Goal: Task Accomplishment & Management: Manage account settings

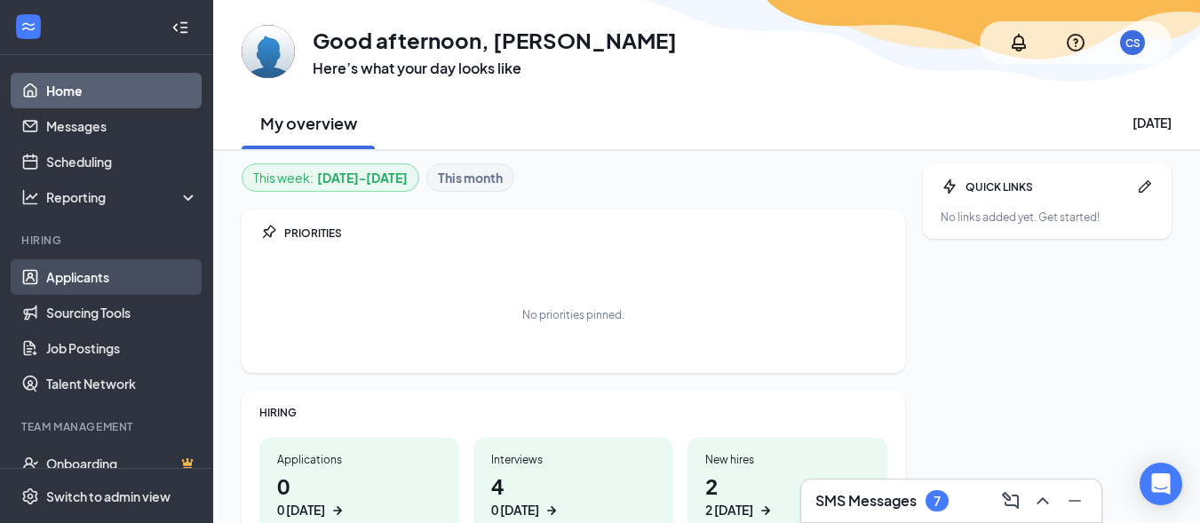
click at [77, 278] on link "Applicants" at bounding box center [122, 277] width 152 height 36
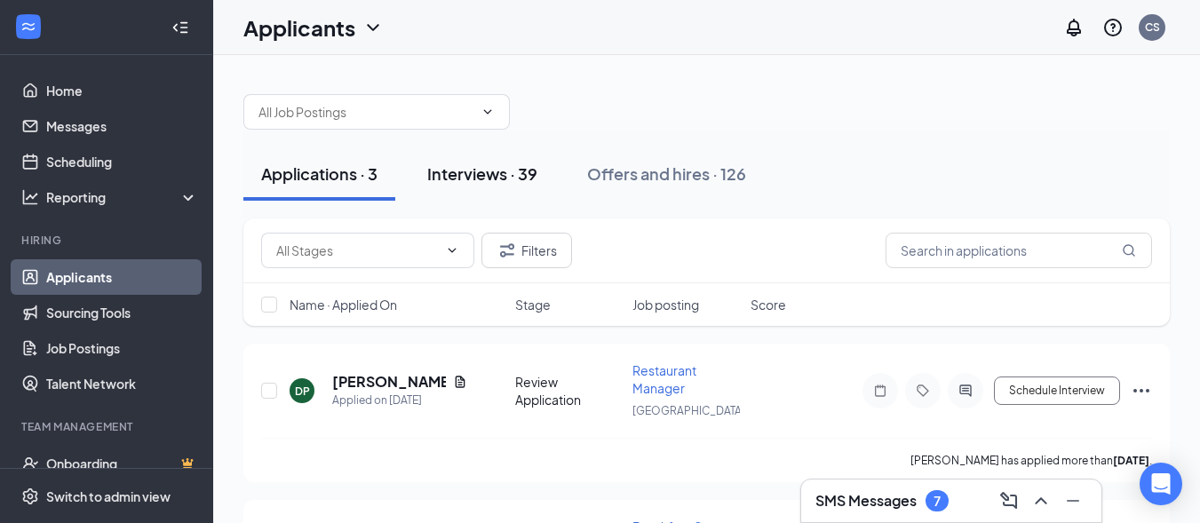
click at [506, 183] on div "Interviews · 39" at bounding box center [482, 174] width 110 height 22
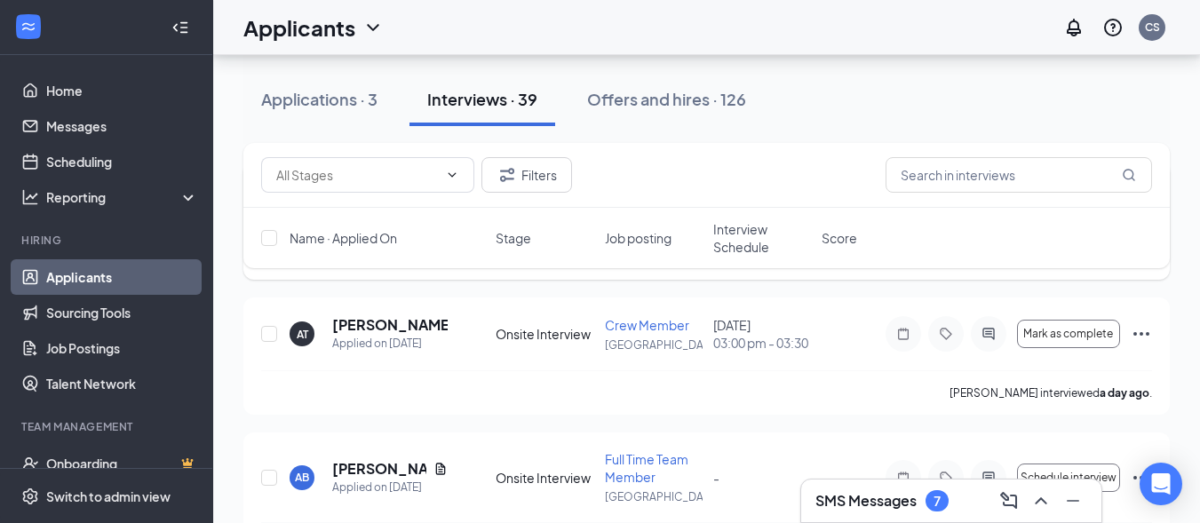
scroll to position [622, 0]
click at [383, 334] on h5 "[PERSON_NAME]" at bounding box center [389, 324] width 115 height 20
click at [382, 334] on h5 "[PERSON_NAME]" at bounding box center [389, 324] width 115 height 20
click at [1152, 385] on div "AT Alicia Trammell Applied on Oct 12 Onsite Interview Crew Member Lookout Valle…" at bounding box center [706, 355] width 926 height 117
click at [1141, 335] on icon "Ellipses" at bounding box center [1141, 333] width 16 height 4
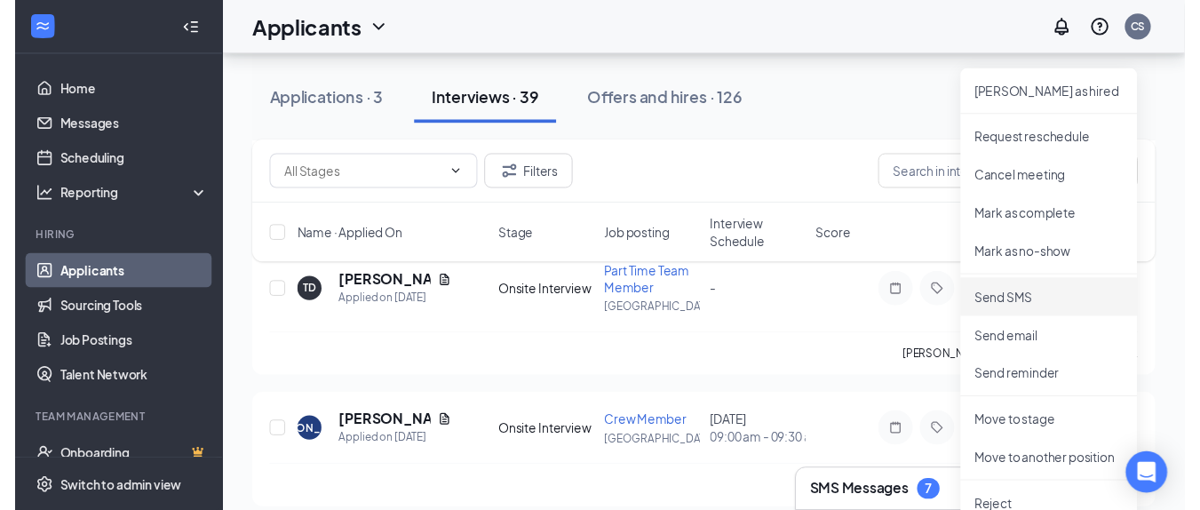
scroll to position [888, 0]
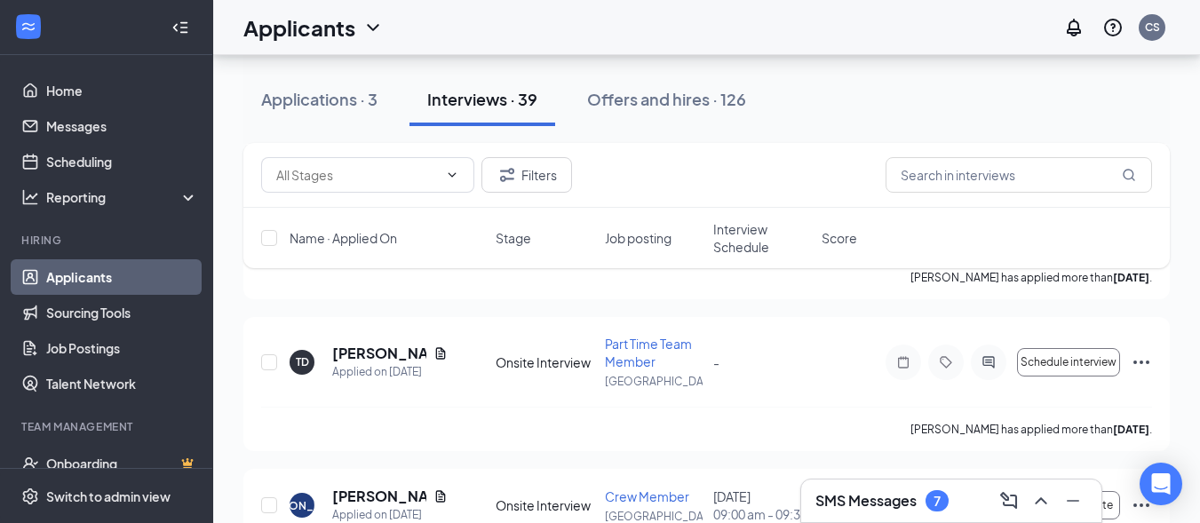
click at [943, 110] on div "Applications · 3 Interviews · 39 Offers and hires · 126" at bounding box center [706, 99] width 926 height 53
click at [366, 363] on h5 "[PERSON_NAME]" at bounding box center [379, 354] width 94 height 20
click at [376, 363] on h5 "[PERSON_NAME]" at bounding box center [379, 354] width 94 height 20
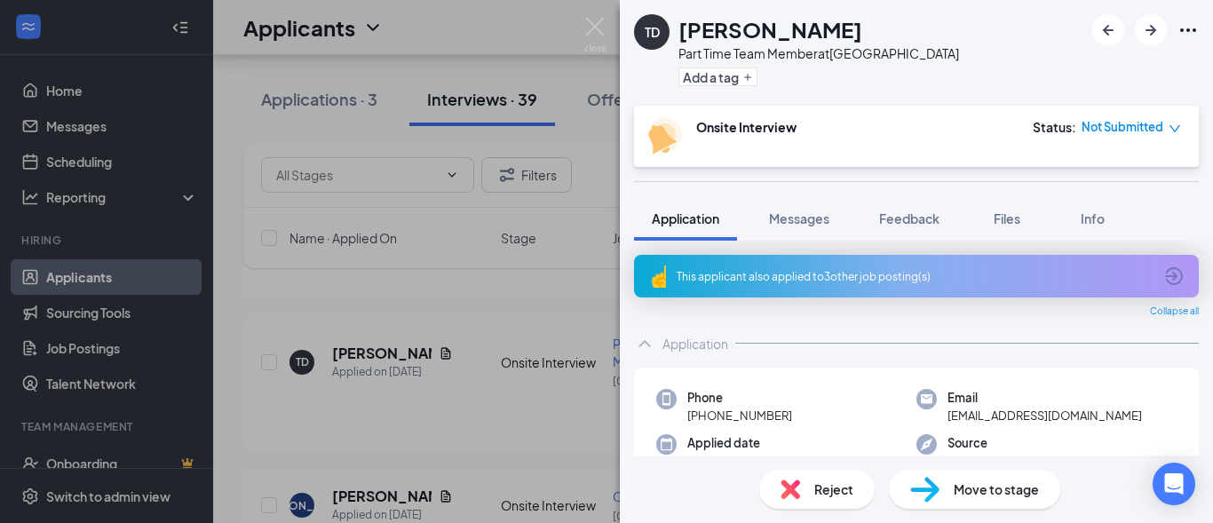
click at [973, 496] on span "Move to stage" at bounding box center [996, 490] width 85 height 20
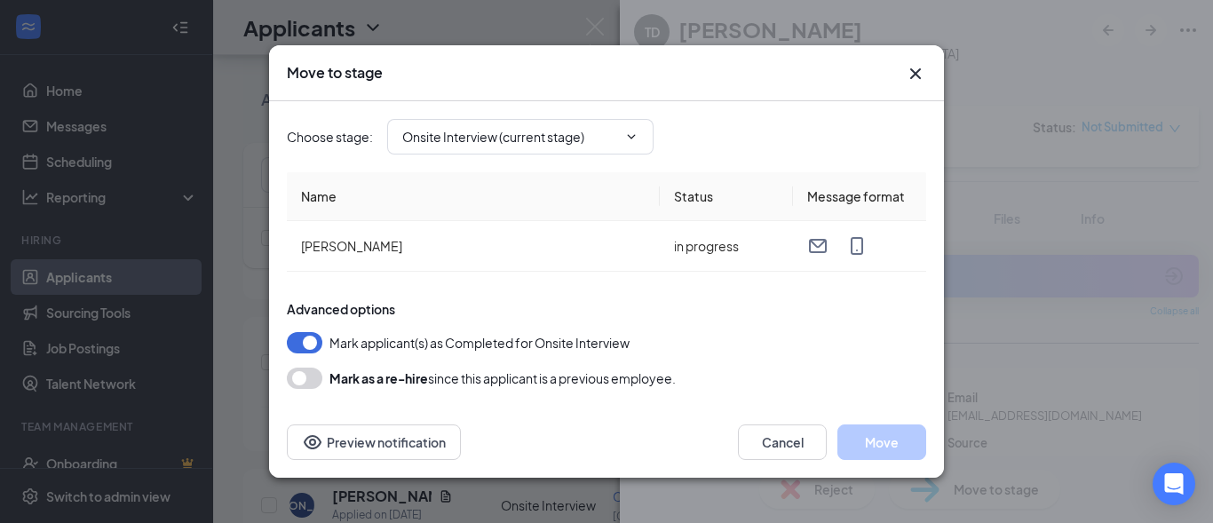
type input "Hiring Complete (final stage)"
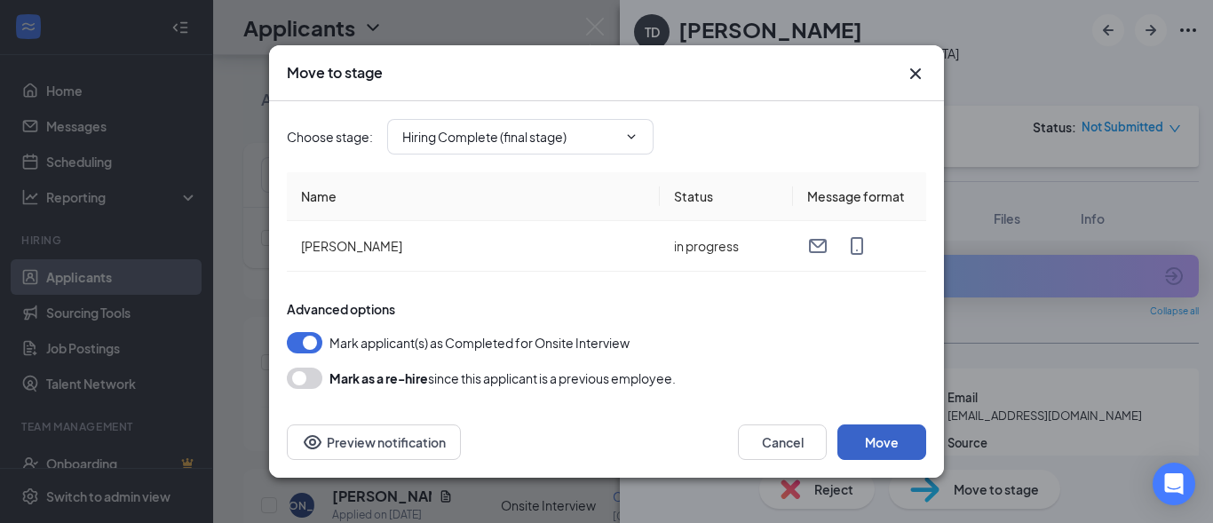
click at [871, 445] on button "Move" at bounding box center [881, 442] width 89 height 36
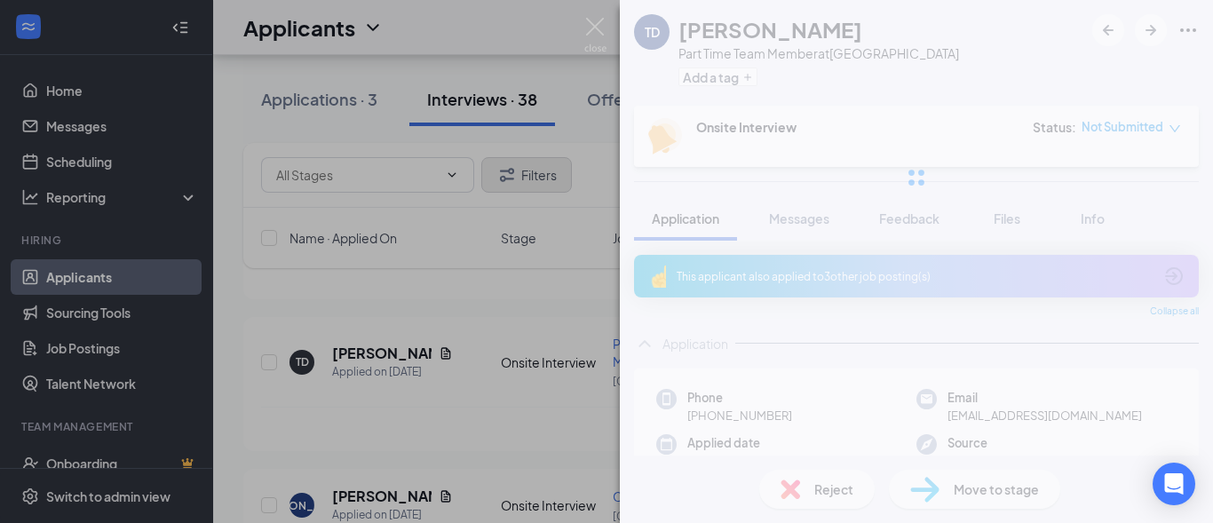
click at [591, 157] on div "TD Tierra Daniel Part Time Team Member at Lookout Valley Add a tag Onsite Inter…" at bounding box center [606, 261] width 1213 height 523
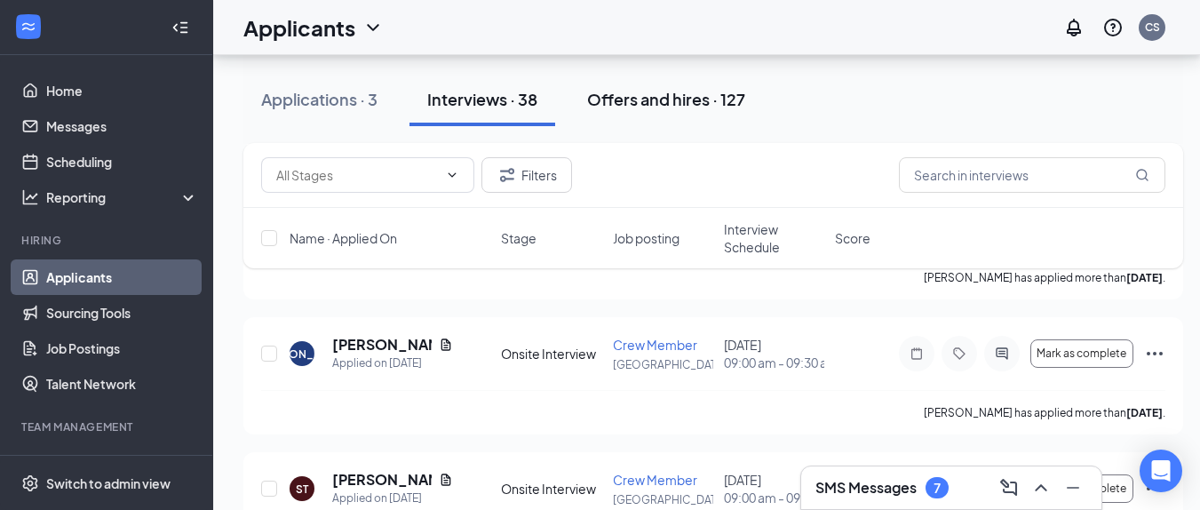
click at [671, 99] on div "Offers and hires · 127" at bounding box center [666, 99] width 158 height 22
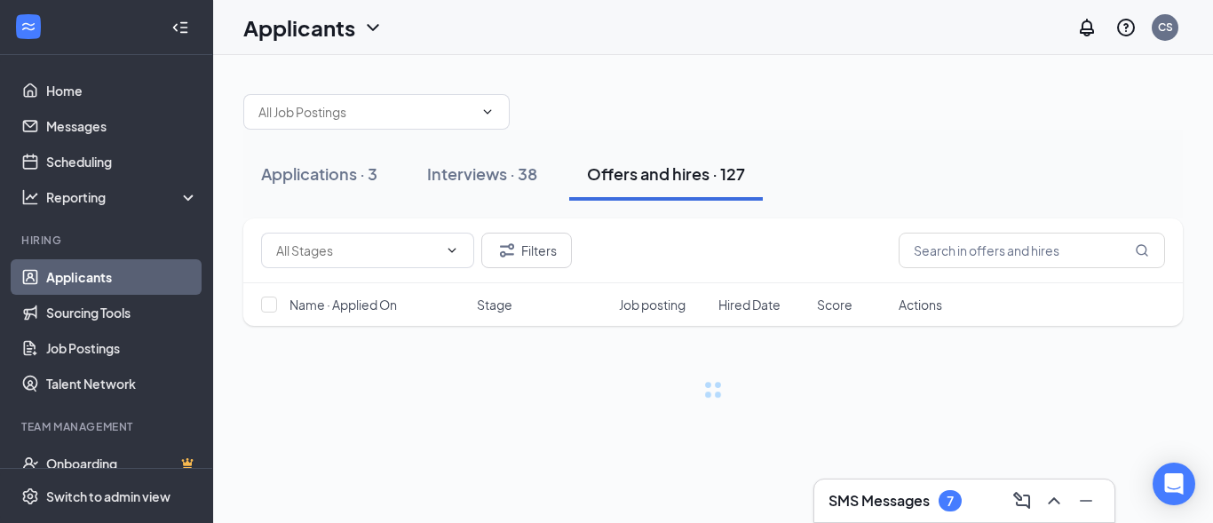
click at [630, 174] on div "Offers and hires · 127" at bounding box center [666, 174] width 158 height 22
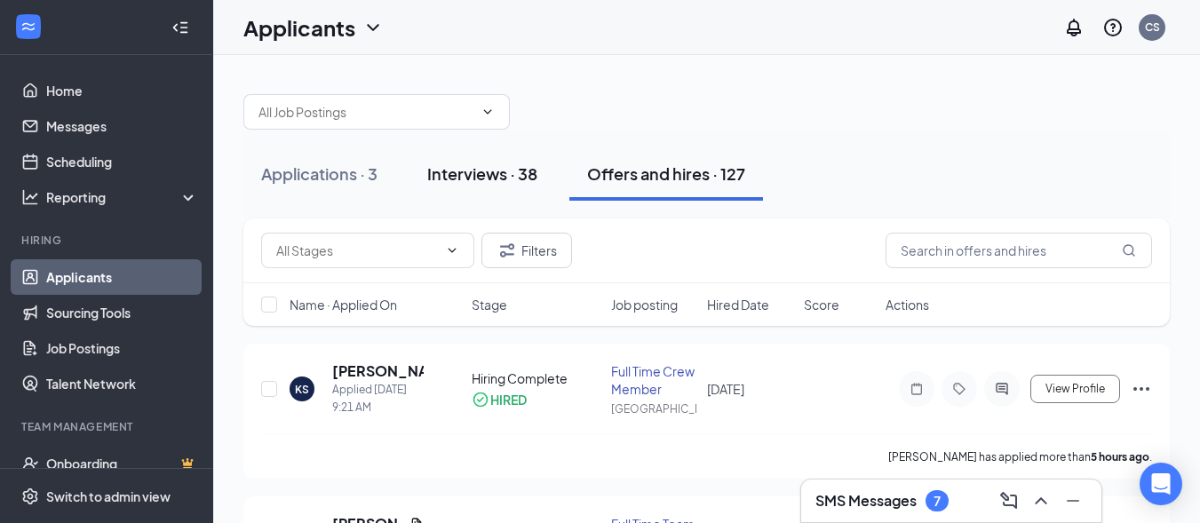
click at [486, 176] on div "Interviews · 38" at bounding box center [482, 174] width 110 height 22
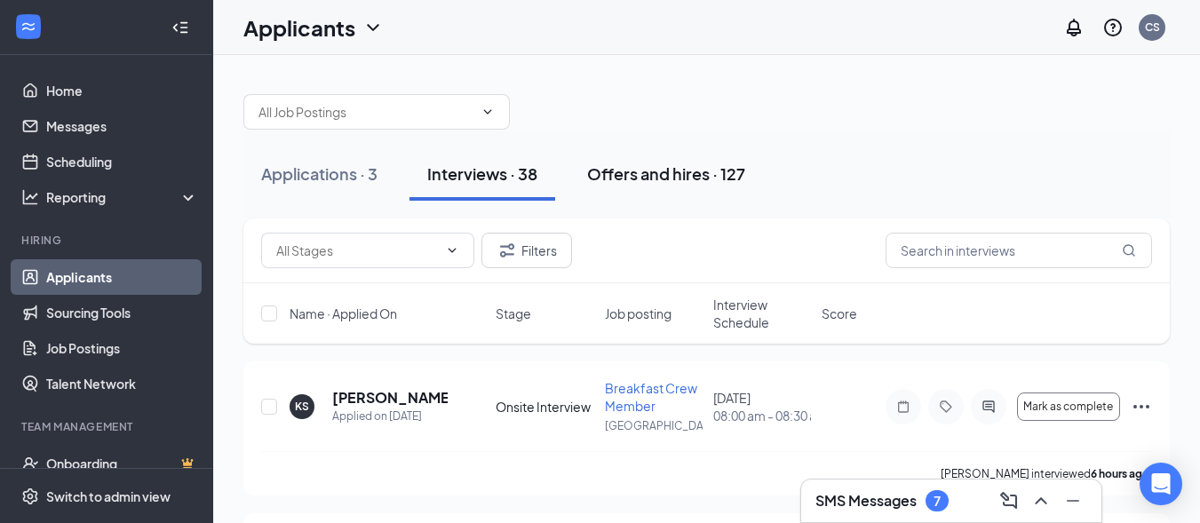
click at [655, 176] on div "Offers and hires · 127" at bounding box center [666, 174] width 158 height 22
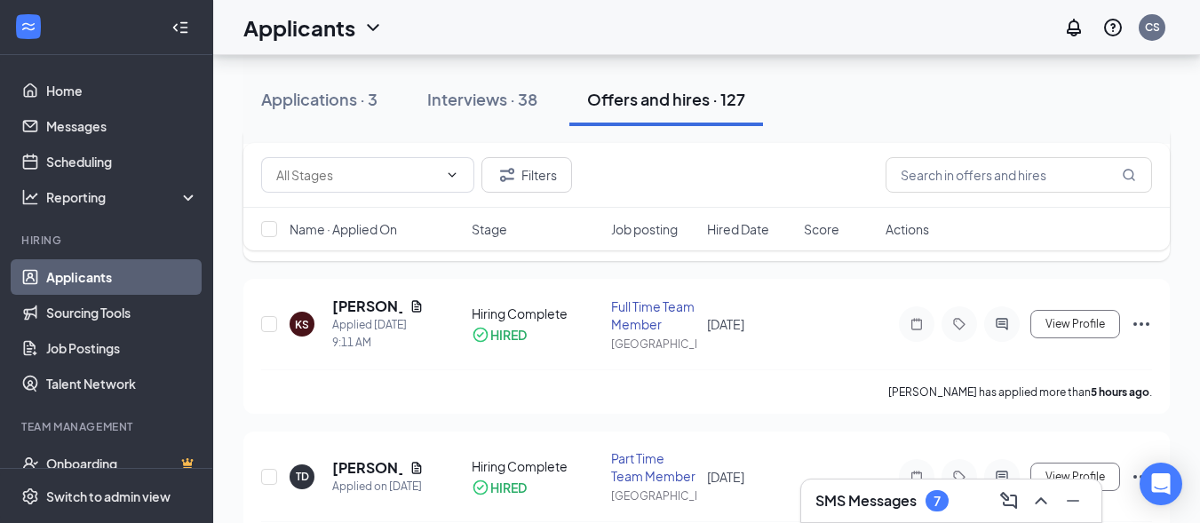
scroll to position [355, 0]
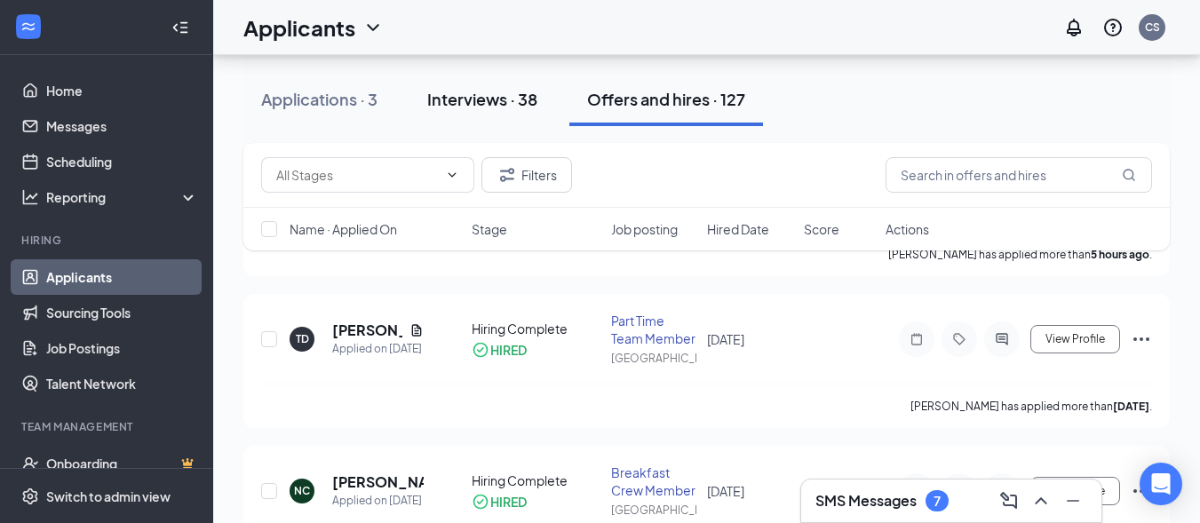
click at [492, 106] on div "Interviews · 38" at bounding box center [482, 99] width 110 height 22
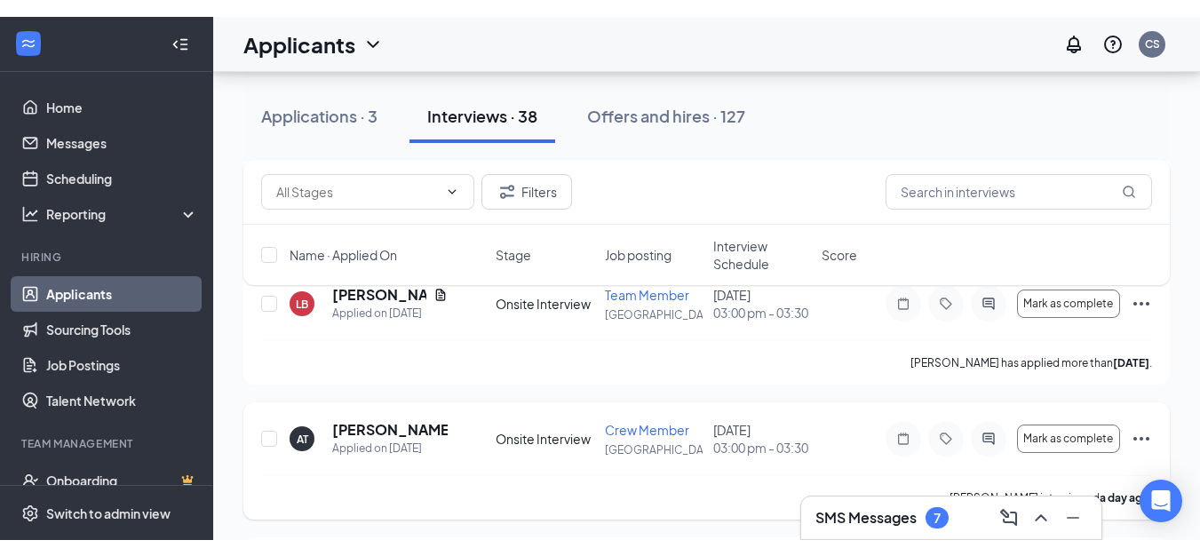
scroll to position [622, 0]
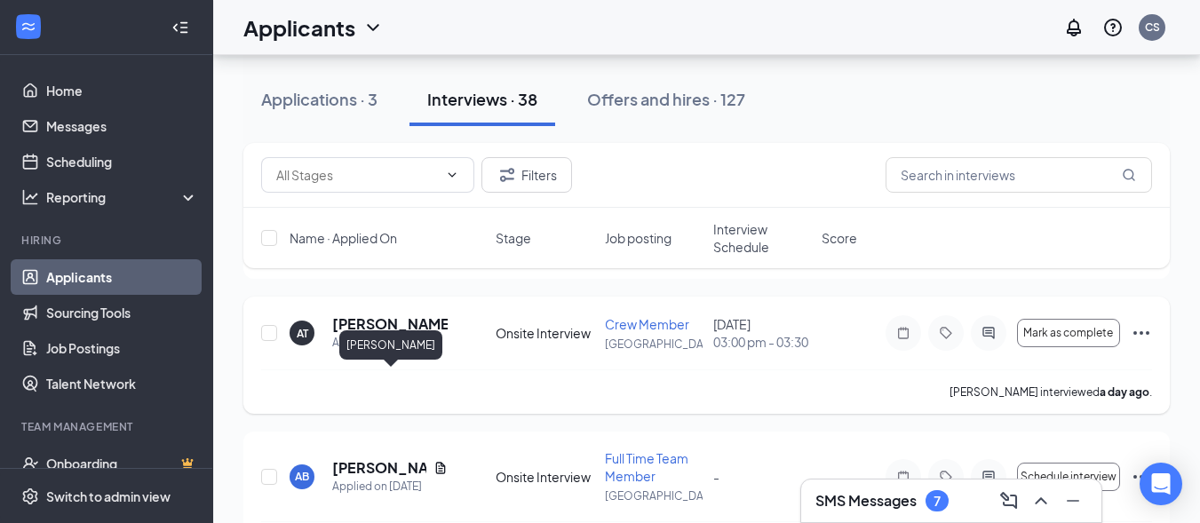
click at [390, 334] on h5 "[PERSON_NAME]" at bounding box center [389, 324] width 115 height 20
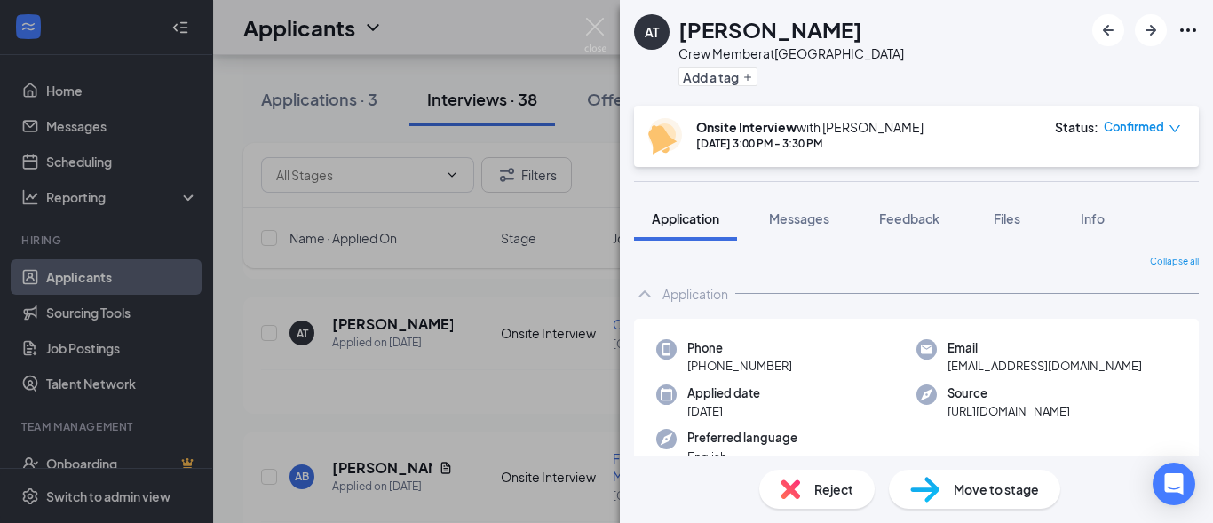
click at [990, 495] on span "Move to stage" at bounding box center [996, 490] width 85 height 20
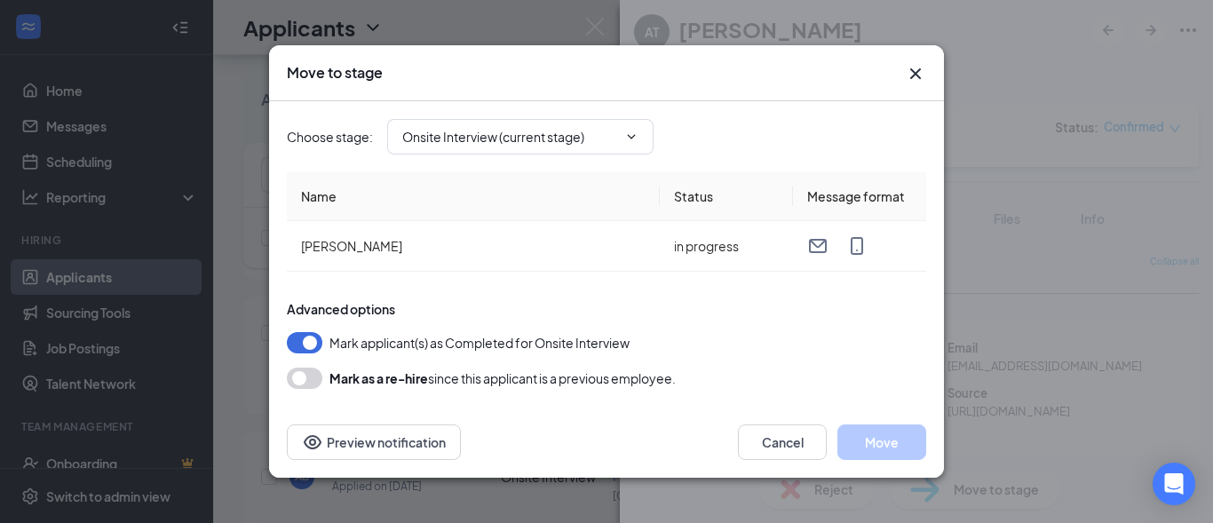
type input "Hiring Complete (final stage)"
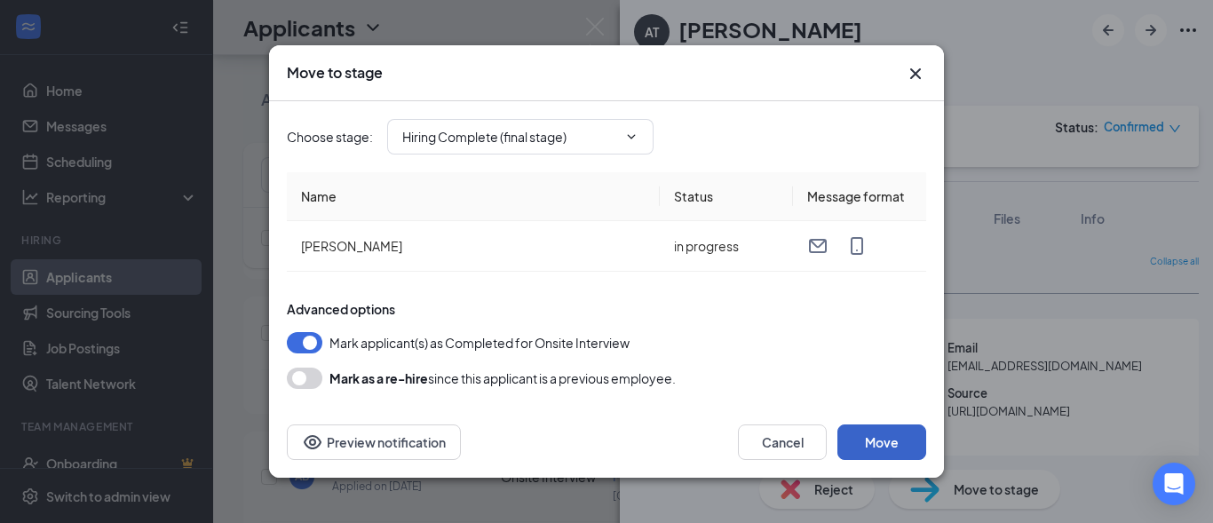
click at [869, 443] on button "Move" at bounding box center [881, 442] width 89 height 36
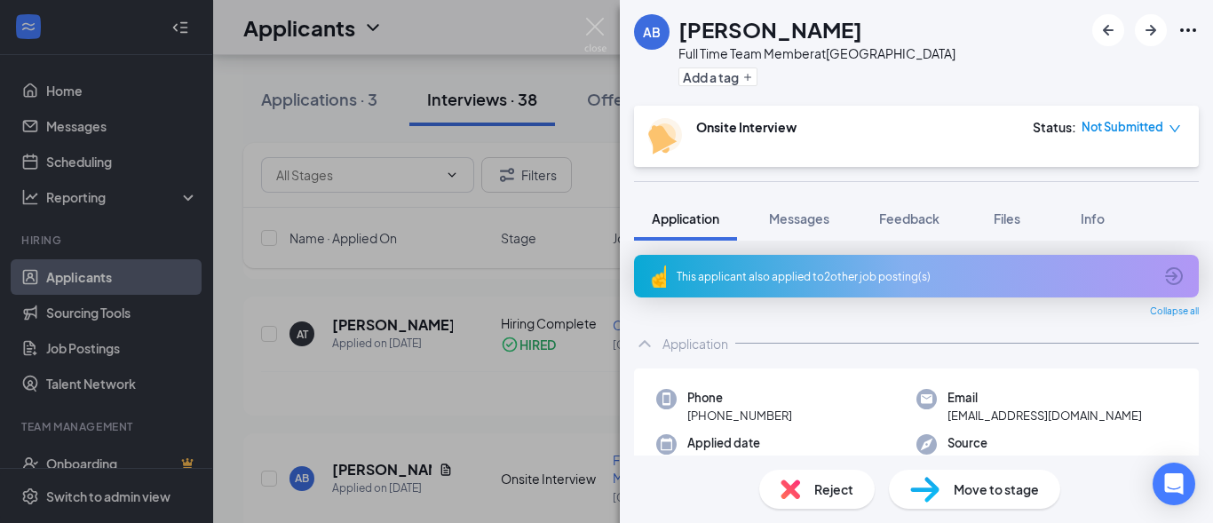
click at [968, 492] on span "Move to stage" at bounding box center [996, 490] width 85 height 20
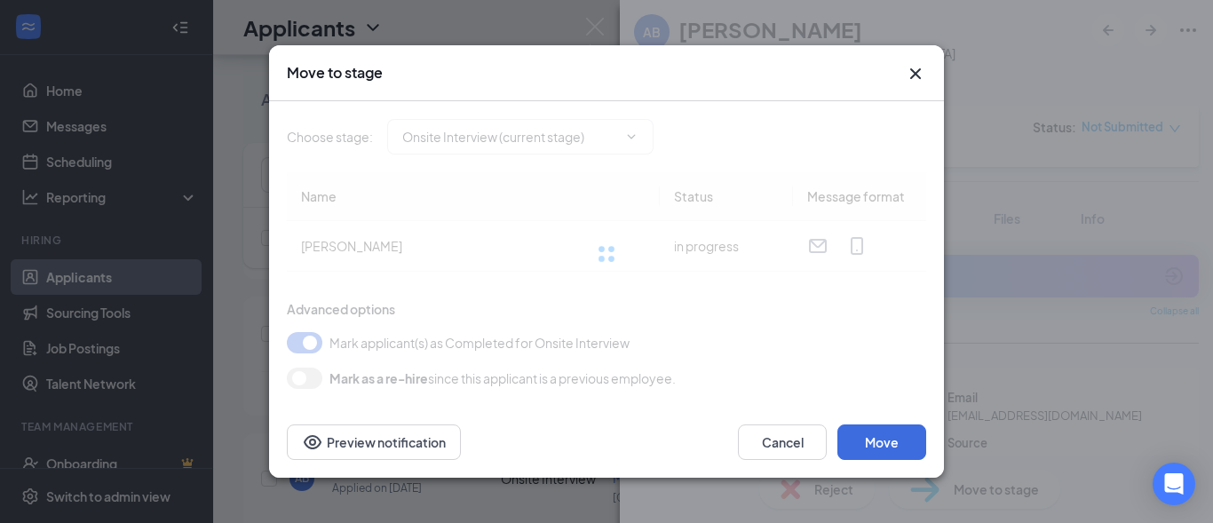
type input "Hiring Complete (final stage)"
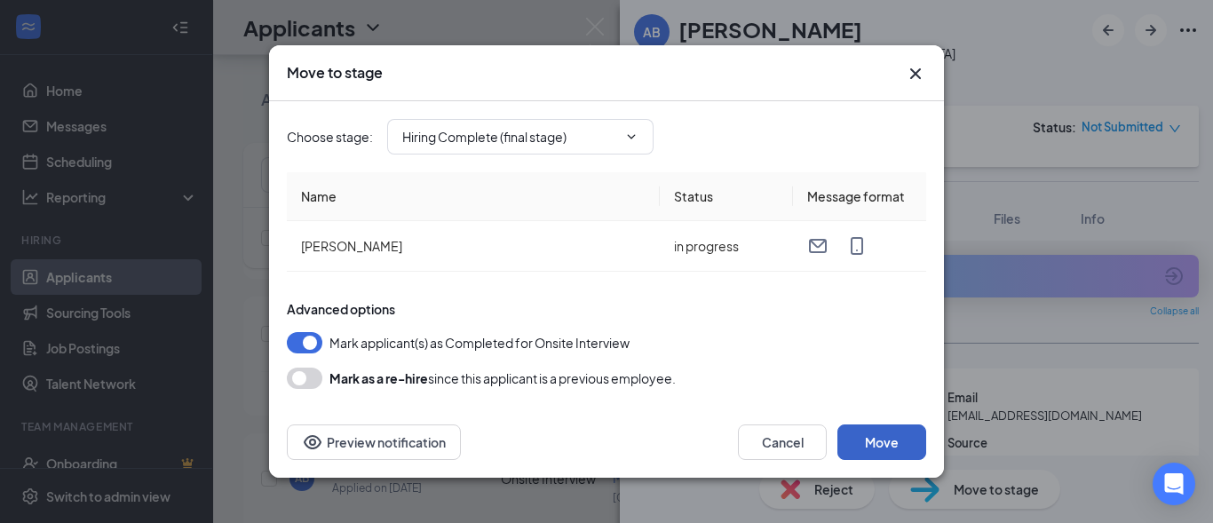
click at [869, 433] on button "Move" at bounding box center [881, 442] width 89 height 36
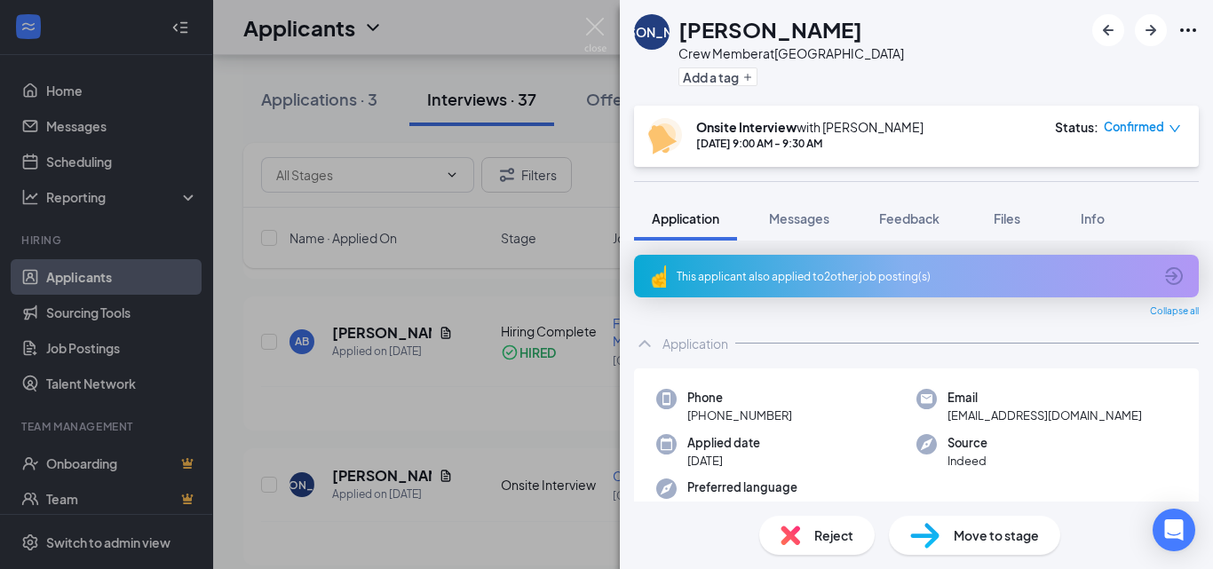
click at [548, 327] on div "JA Jasmine Armour Crew Member at Lookout Valley Add a tag Onsite Interview with…" at bounding box center [606, 284] width 1213 height 569
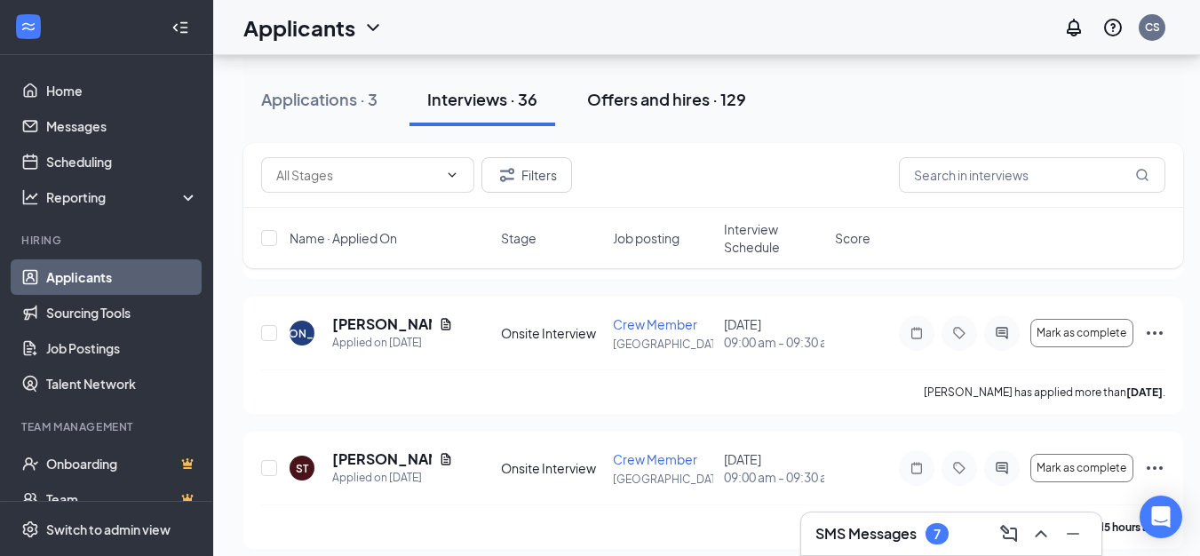
click at [682, 92] on div "Offers and hires · 129" at bounding box center [666, 99] width 159 height 22
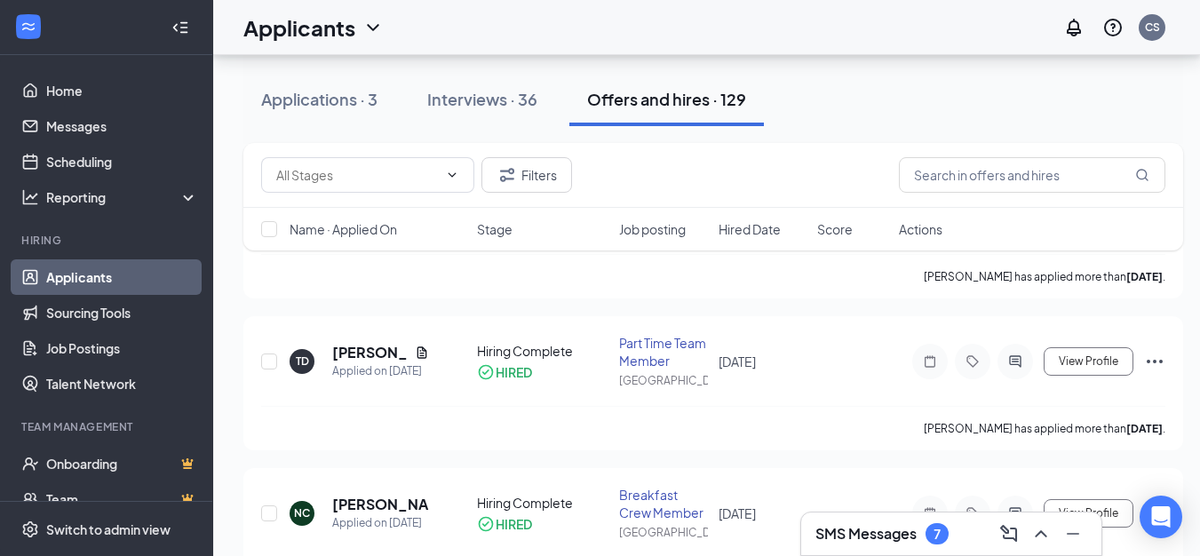
click at [699, 98] on div "Offers and hires · 129" at bounding box center [666, 99] width 159 height 22
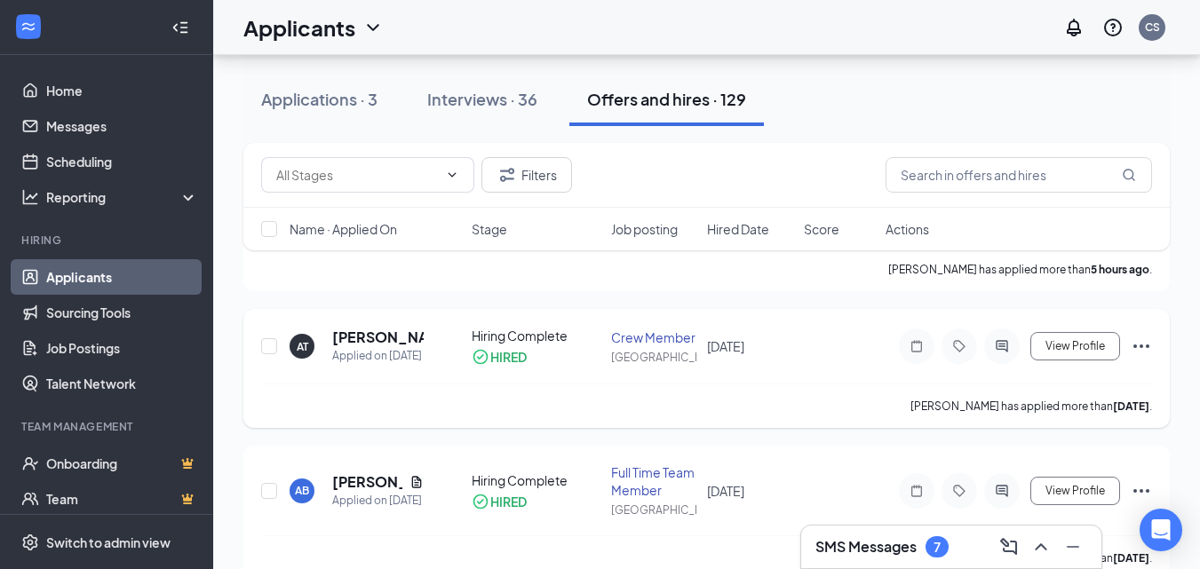
scroll to position [355, 0]
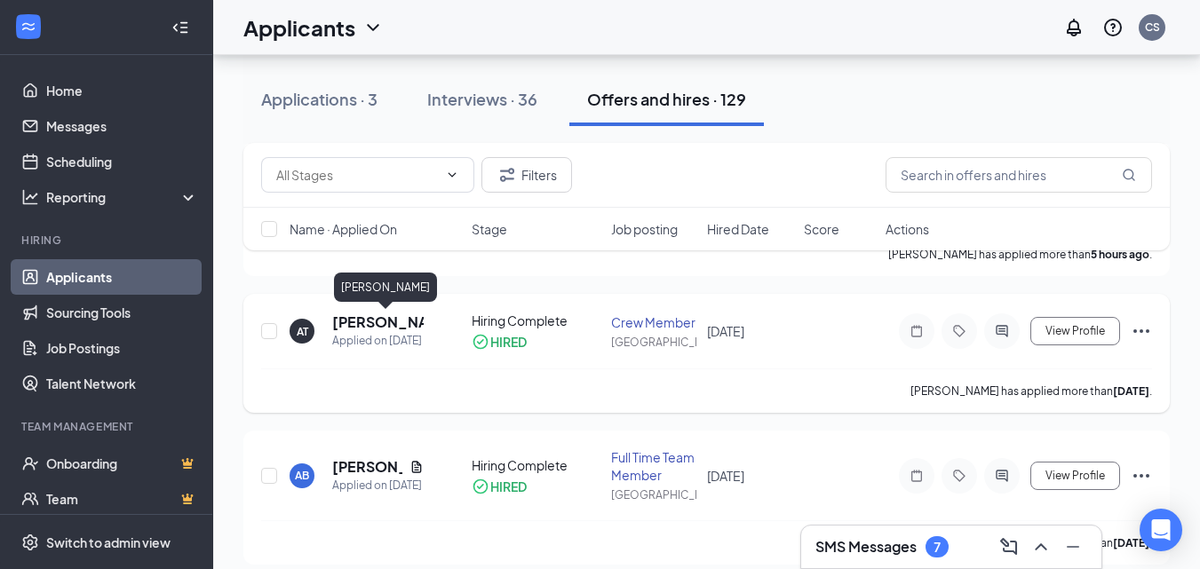
click at [351, 319] on h5 "[PERSON_NAME]" at bounding box center [377, 323] width 91 height 20
click at [1140, 328] on icon "Ellipses" at bounding box center [1140, 331] width 21 height 21
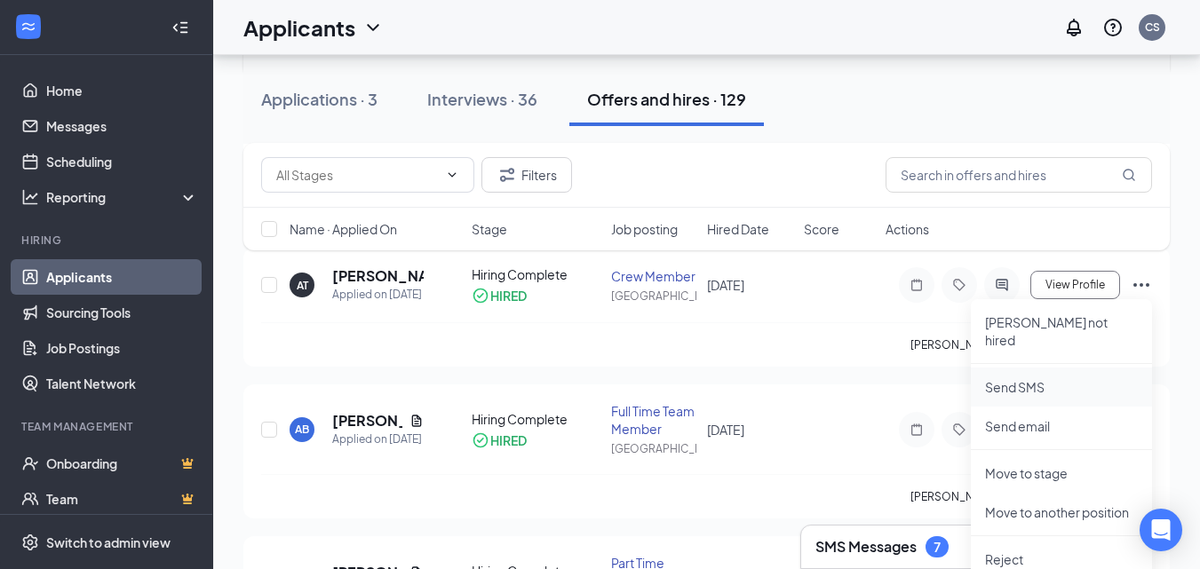
scroll to position [533, 0]
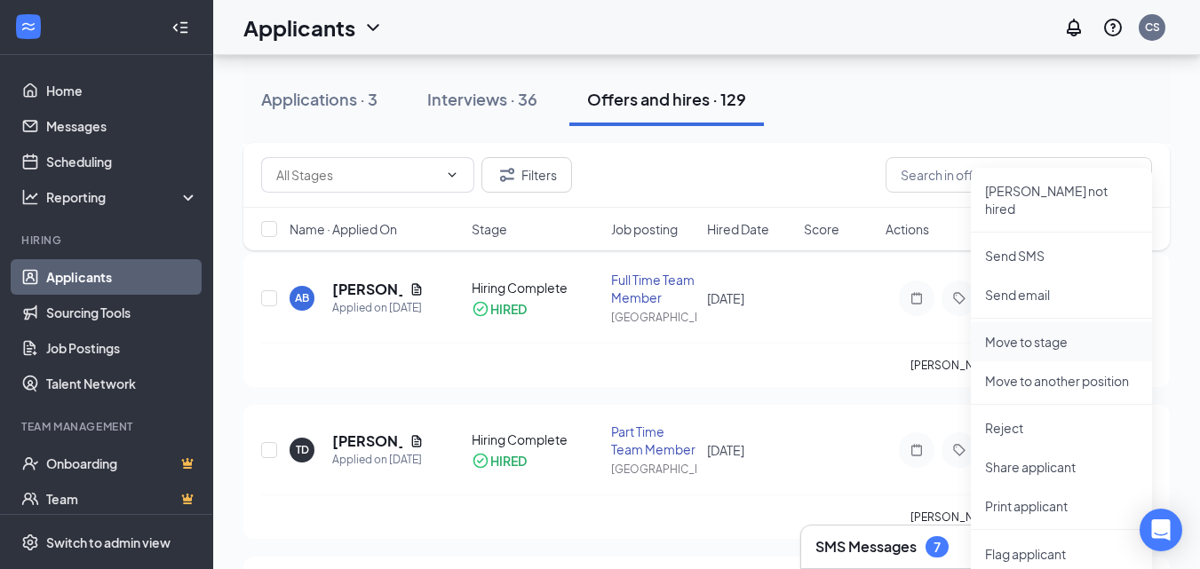
click at [1092, 333] on p "Move to stage" at bounding box center [1061, 342] width 153 height 18
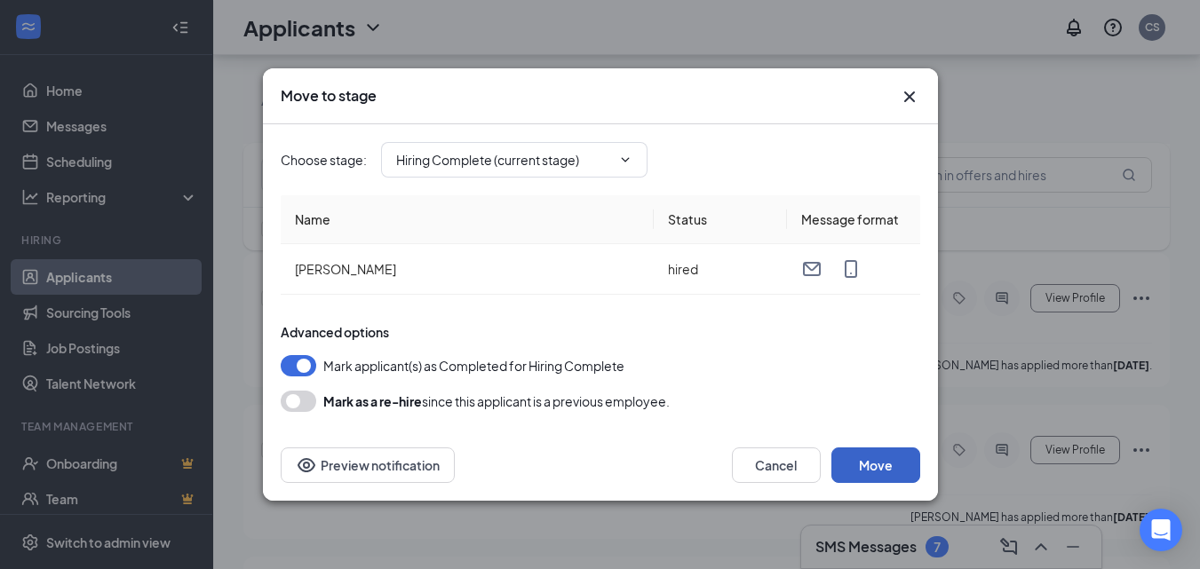
click at [861, 463] on button "Move" at bounding box center [875, 466] width 89 height 36
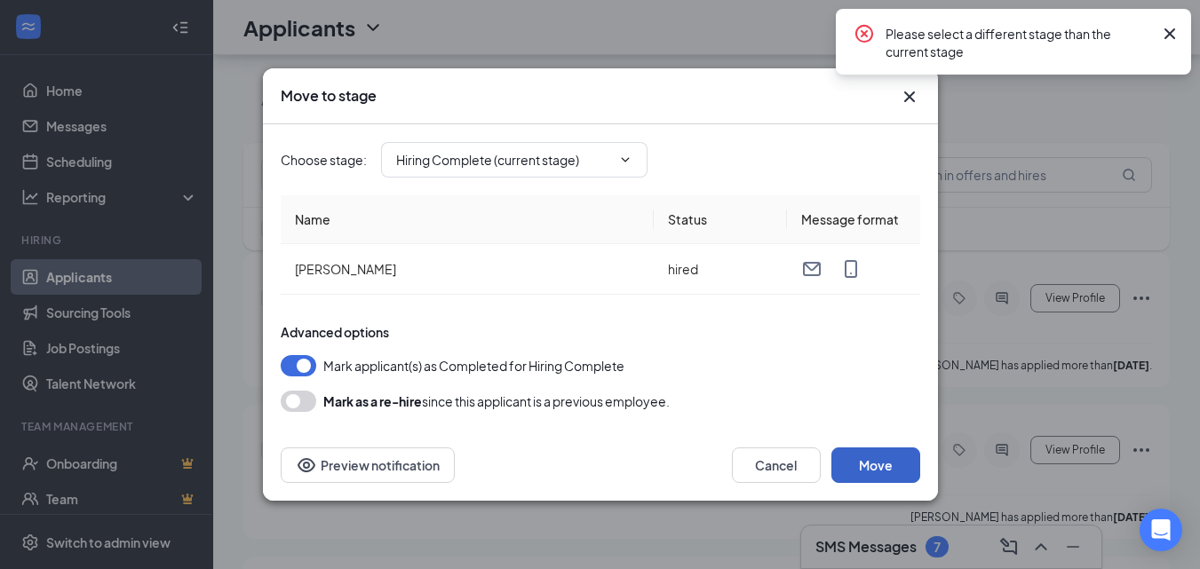
click at [878, 465] on button "Move" at bounding box center [875, 466] width 89 height 36
click at [1173, 32] on icon "Cross" at bounding box center [1169, 33] width 21 height 21
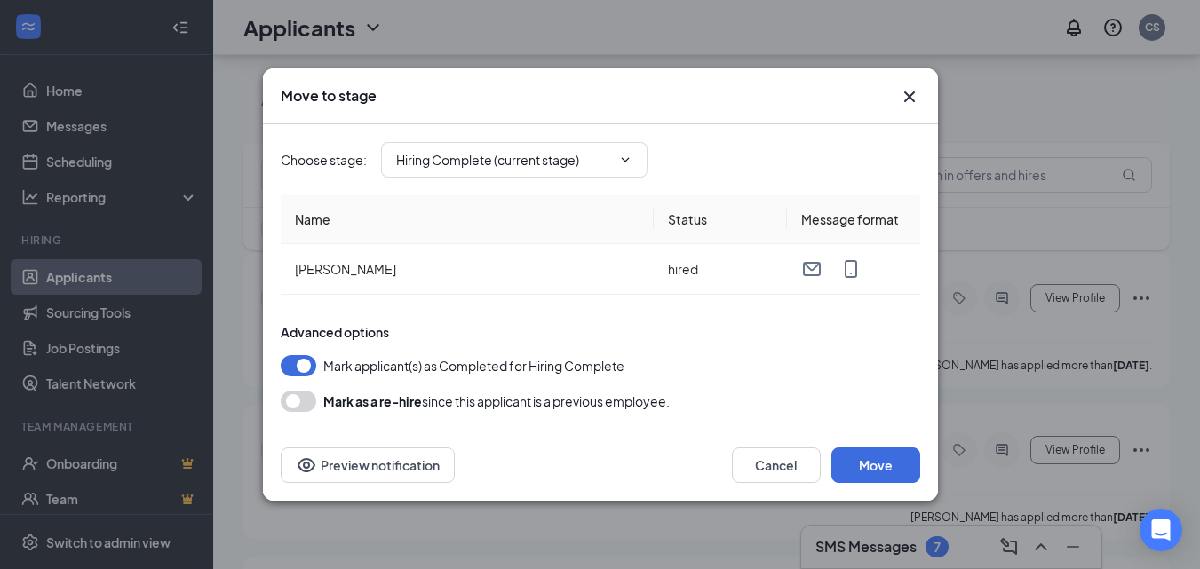
click at [908, 97] on icon "Cross" at bounding box center [908, 96] width 11 height 11
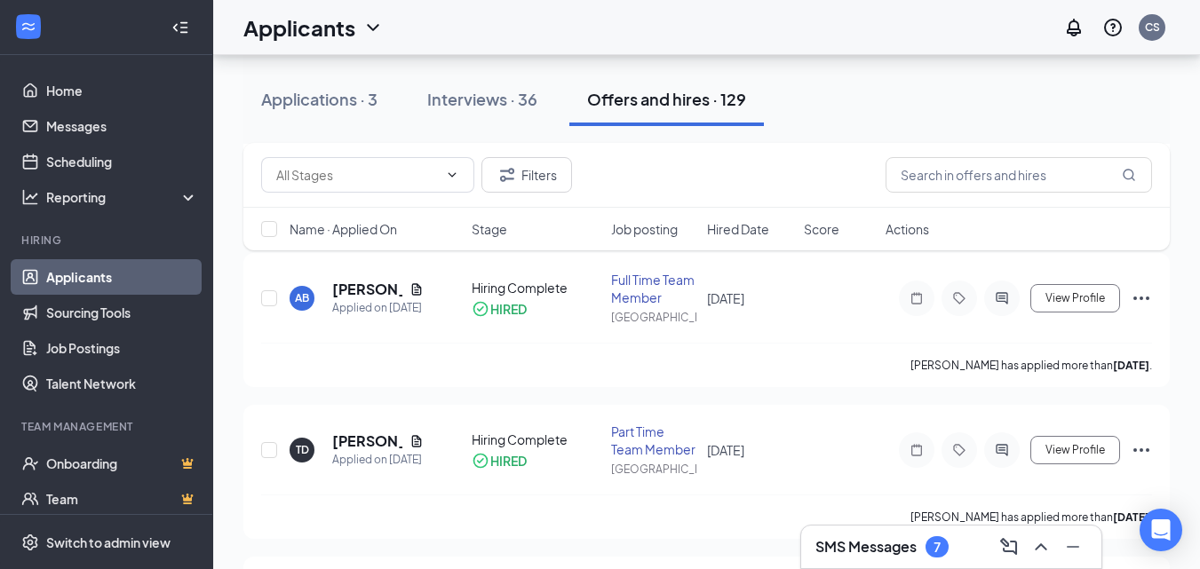
click at [663, 100] on div "Offers and hires · 129" at bounding box center [666, 99] width 159 height 22
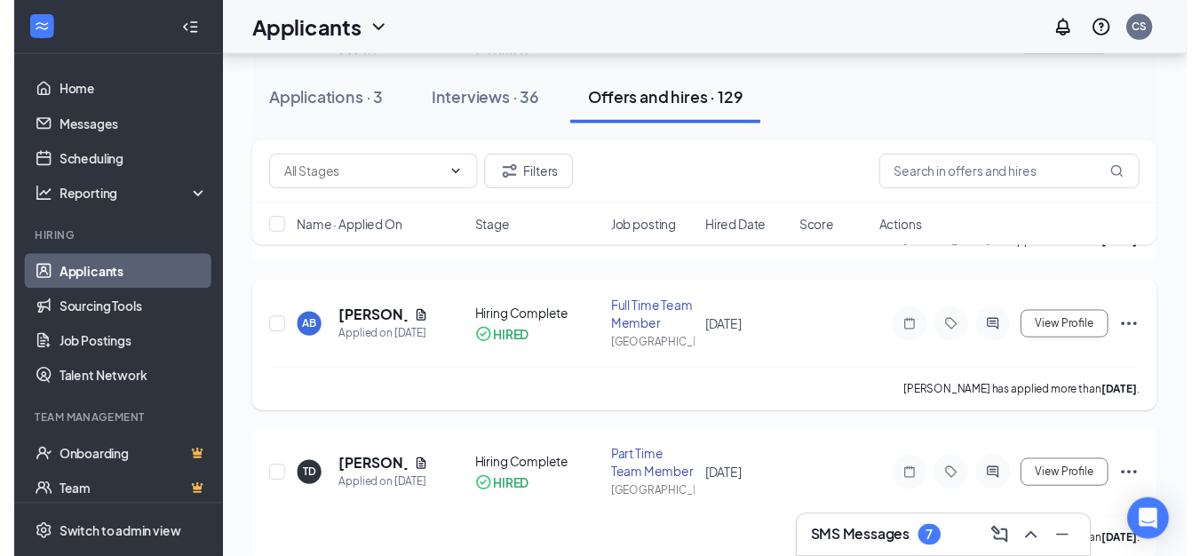
scroll to position [501, 0]
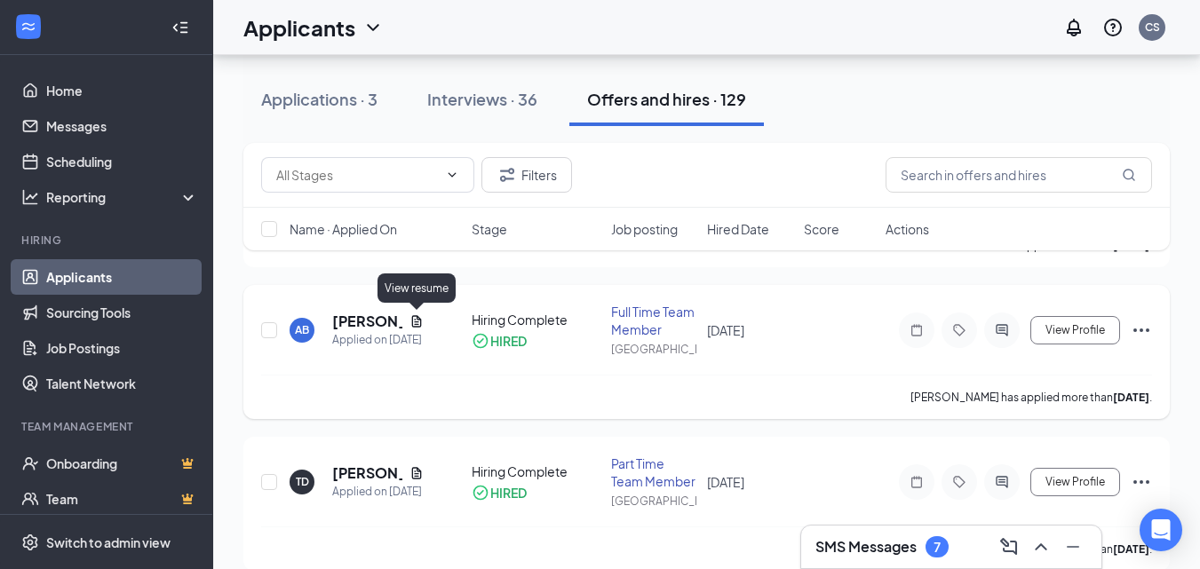
click at [413, 320] on icon "Document" at bounding box center [417, 321] width 10 height 12
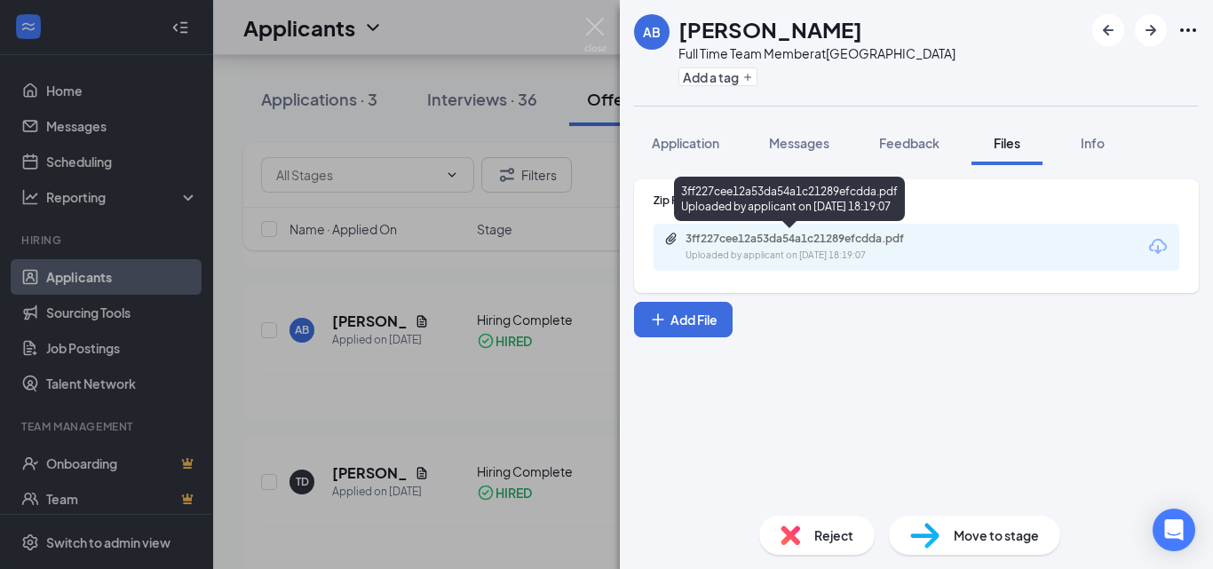
click at [724, 234] on div "3ff227cee12a53da54a1c21289efcdda.pdf" at bounding box center [810, 239] width 249 height 14
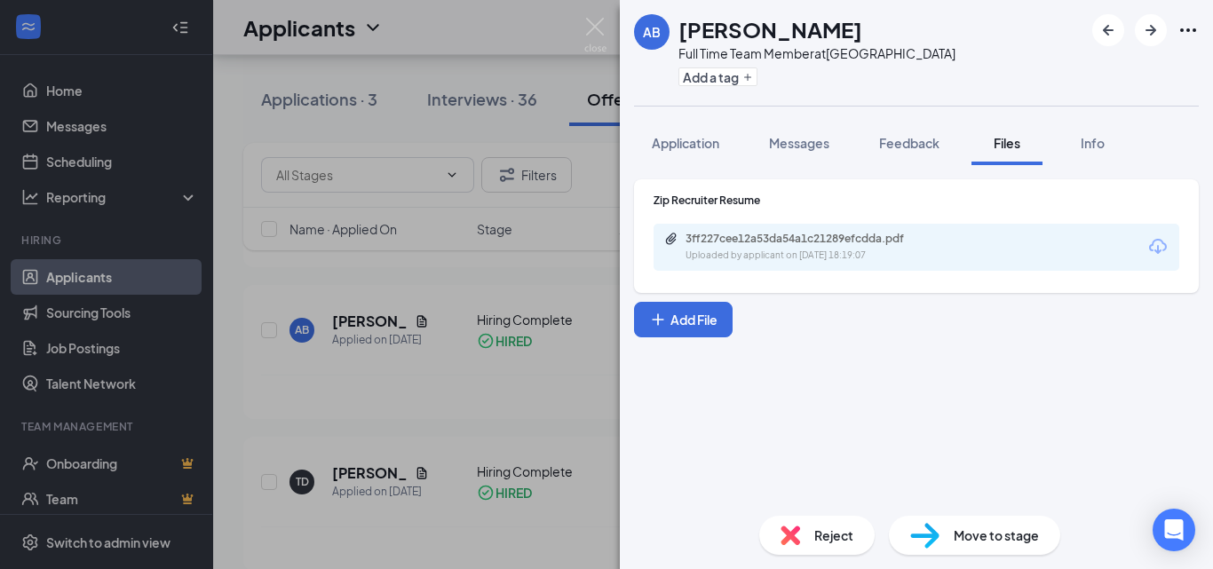
click at [422, 412] on div "AB azahra burton Full Time Team Member at Lookout Valley Add a tag Application …" at bounding box center [606, 284] width 1213 height 569
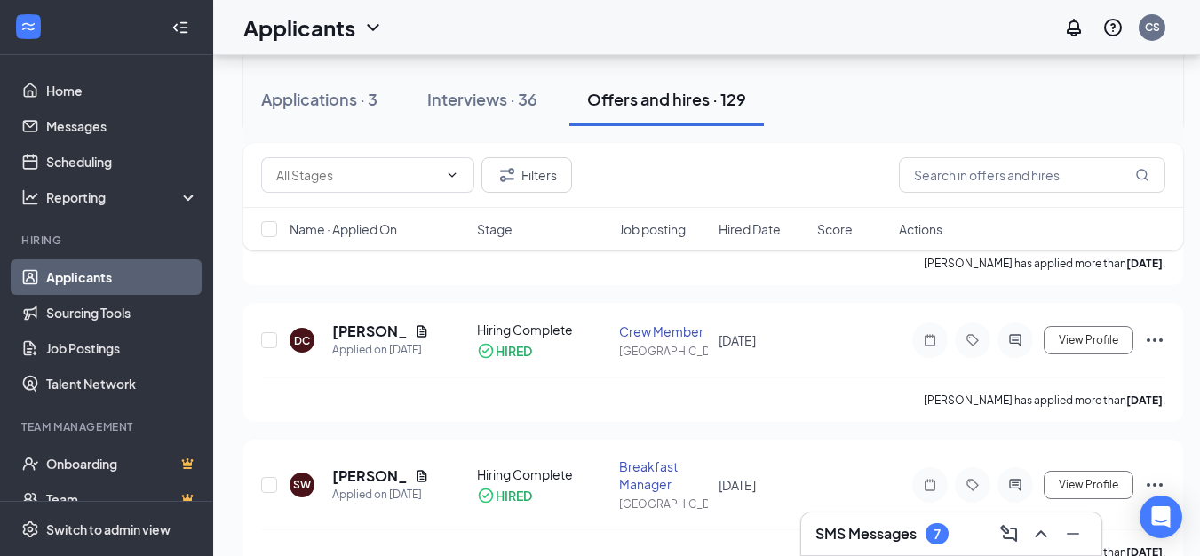
scroll to position [945, 0]
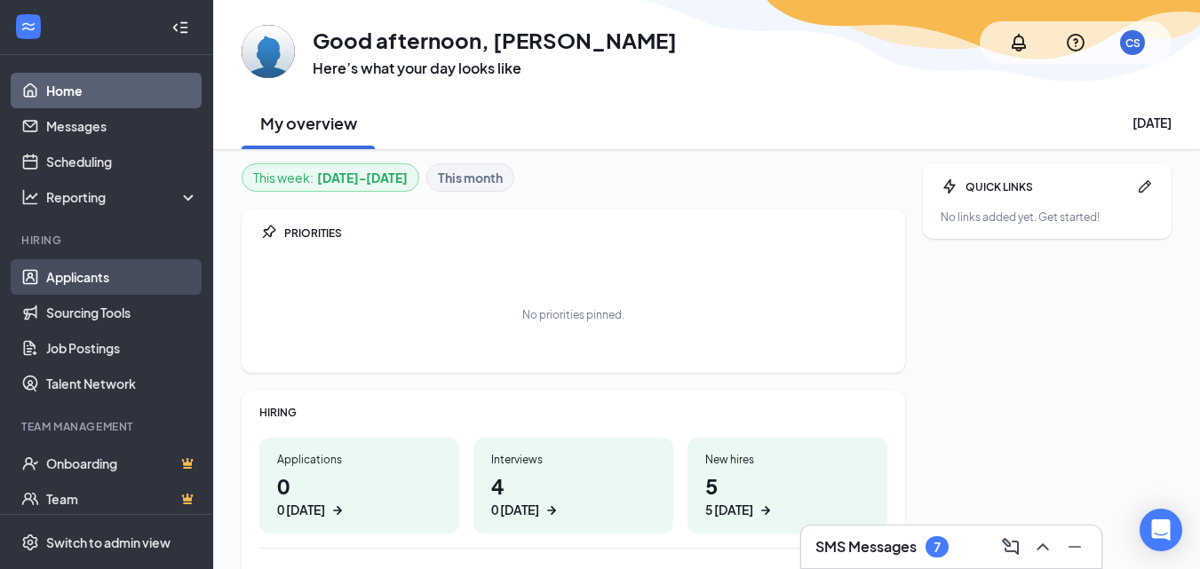
click at [67, 280] on link "Applicants" at bounding box center [122, 277] width 152 height 36
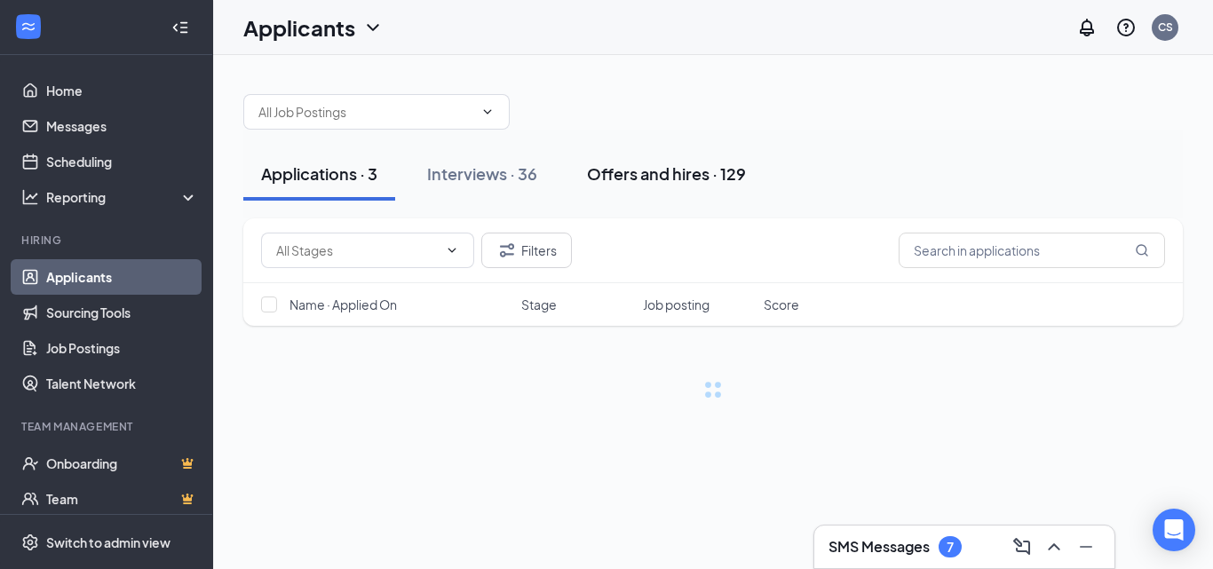
click at [668, 175] on div "Offers and hires · 129" at bounding box center [666, 174] width 159 height 22
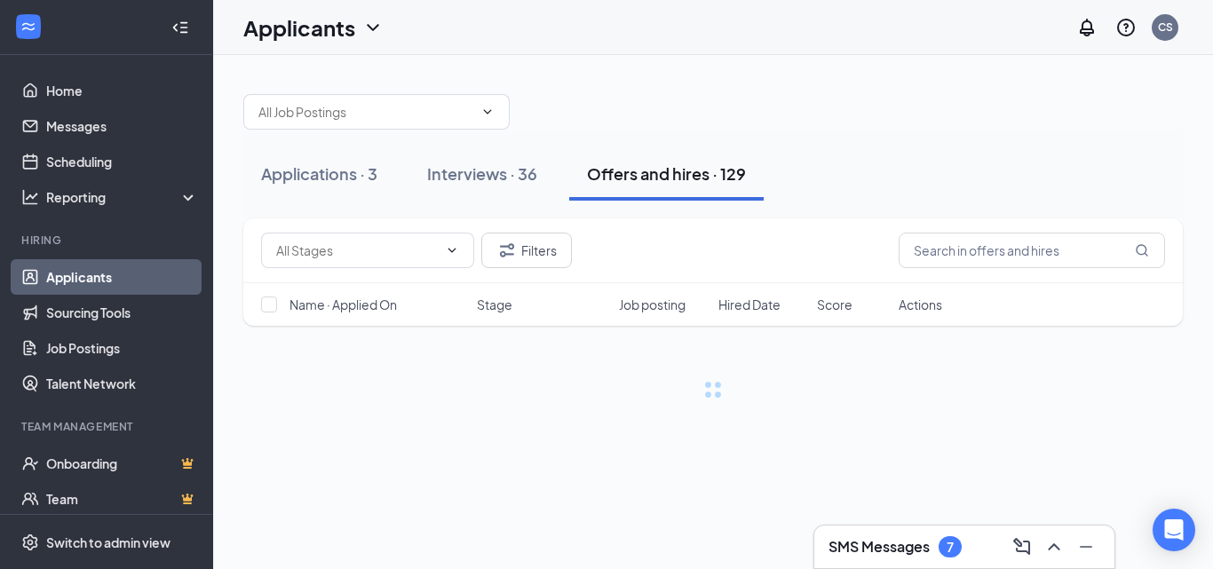
click at [668, 175] on div "Offers and hires · 129" at bounding box center [666, 174] width 159 height 22
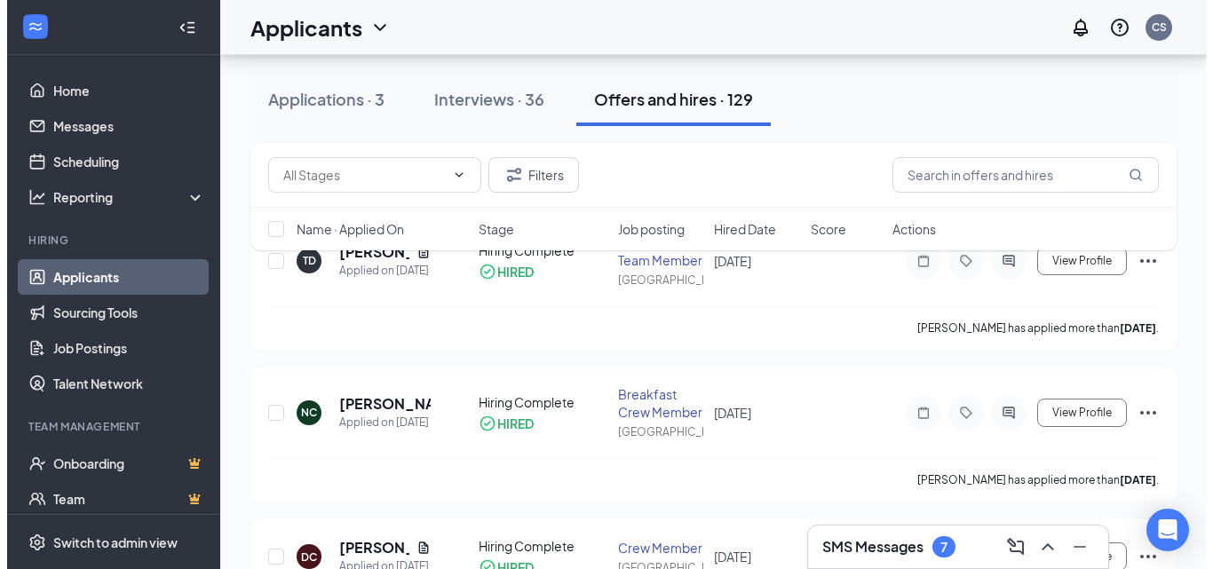
scroll to position [888, 0]
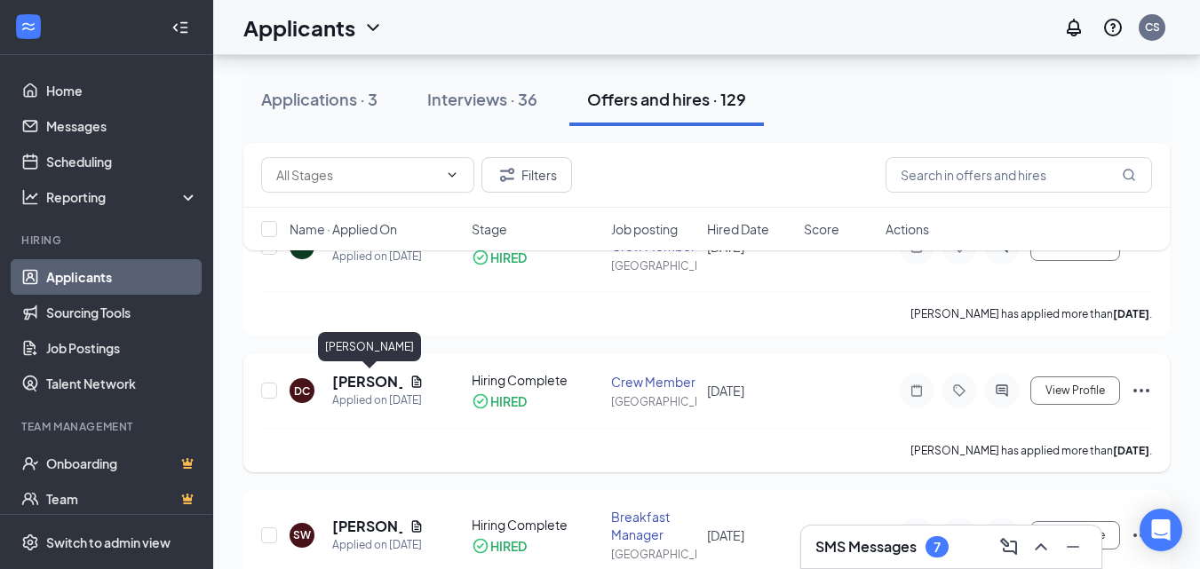
click at [356, 381] on h5 "[PERSON_NAME]" at bounding box center [367, 382] width 70 height 20
click at [373, 381] on h5 "[PERSON_NAME]" at bounding box center [367, 382] width 70 height 20
